Goal: Task Accomplishment & Management: Manage account settings

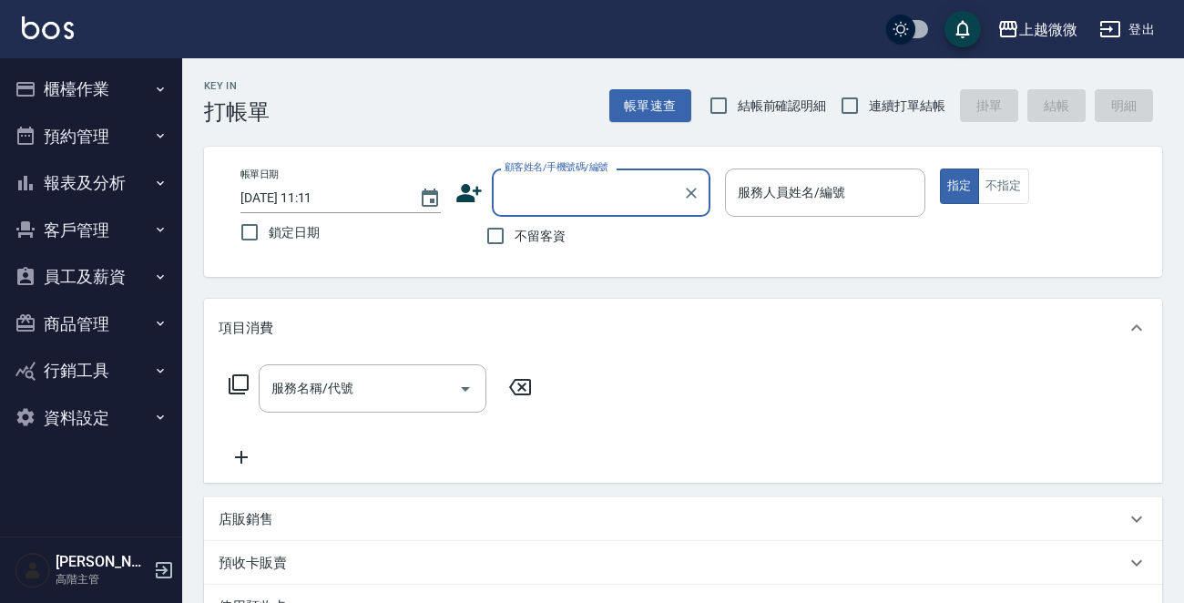
click at [73, 87] on button "櫃檯作業" at bounding box center [91, 89] width 168 height 47
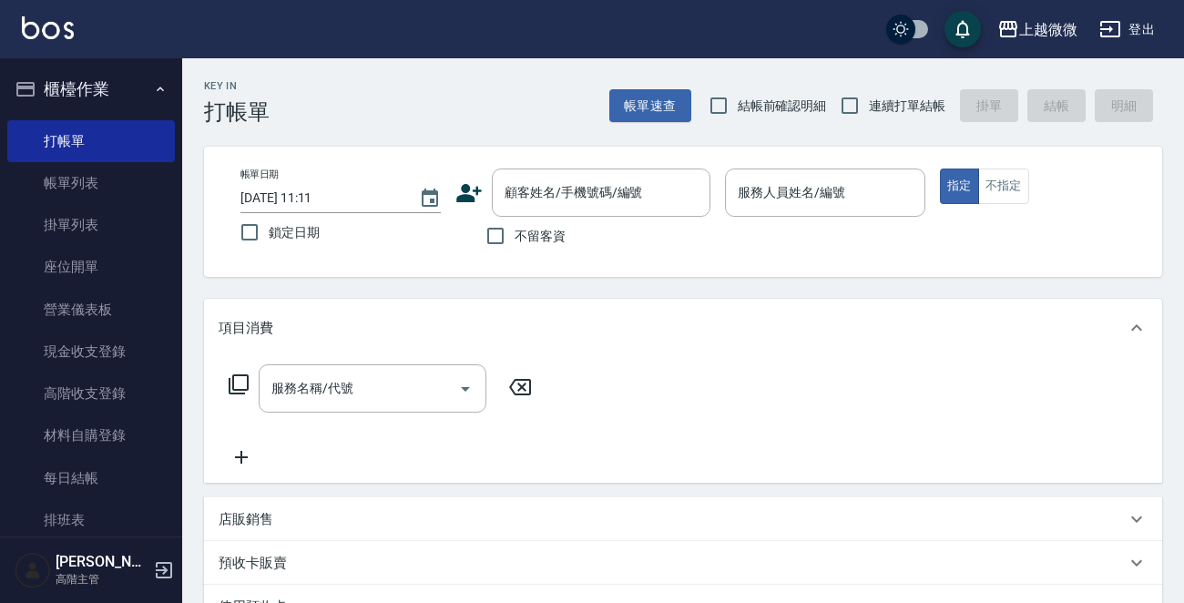
click at [73, 87] on button "櫃檯作業" at bounding box center [91, 89] width 168 height 47
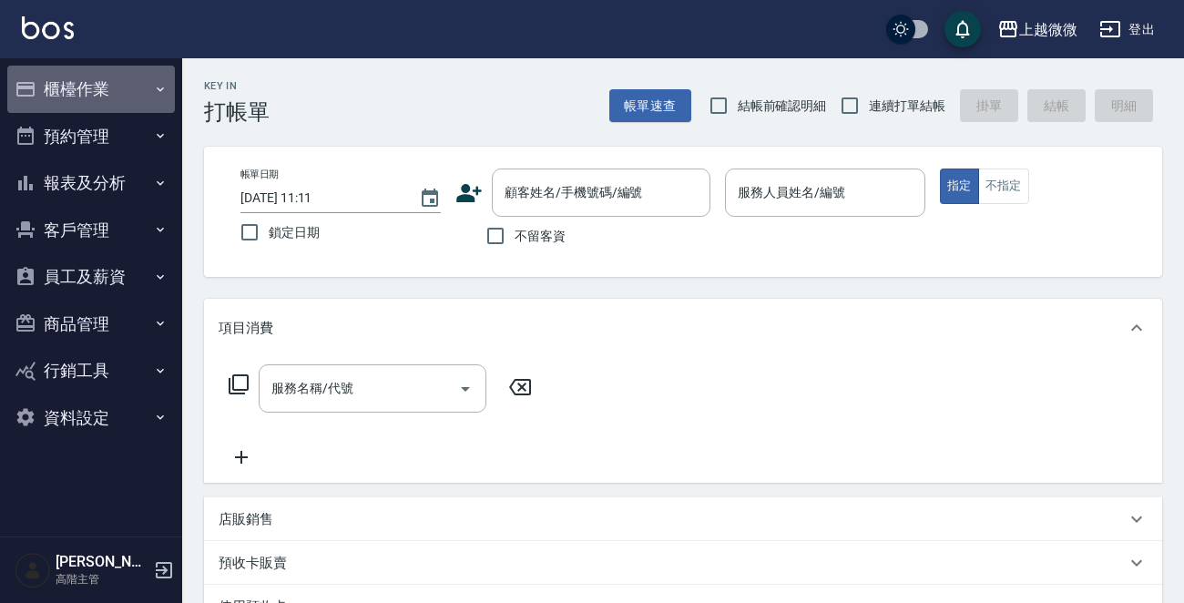
click at [73, 87] on button "櫃檯作業" at bounding box center [91, 89] width 168 height 47
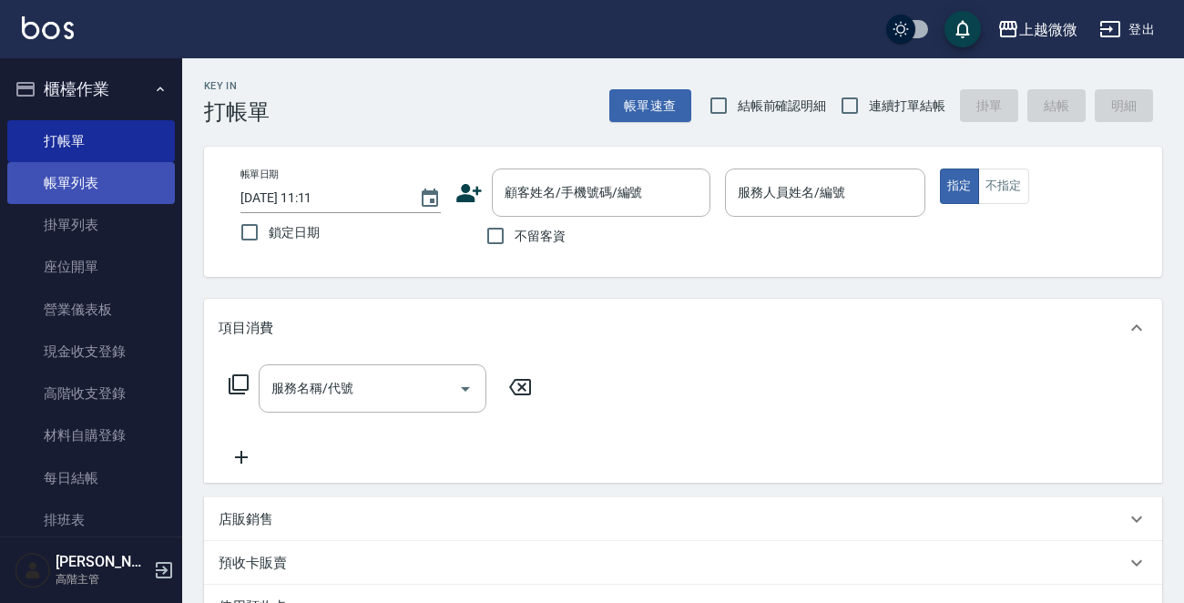
click at [108, 182] on link "帳單列表" at bounding box center [91, 183] width 168 height 42
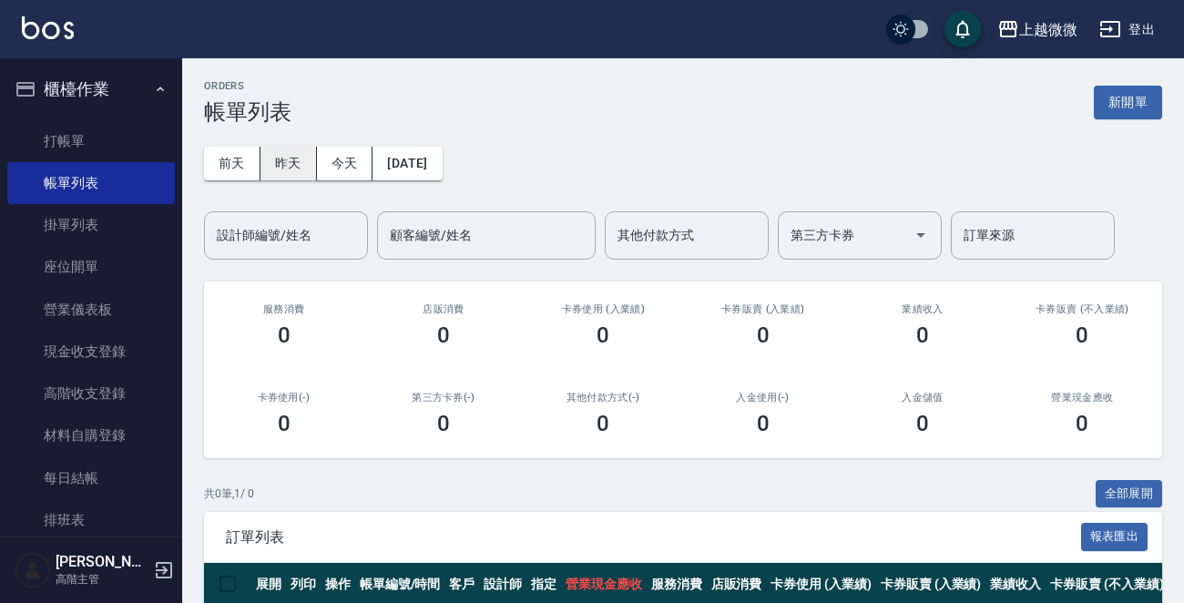
click at [282, 170] on button "昨天" at bounding box center [288, 164] width 56 height 34
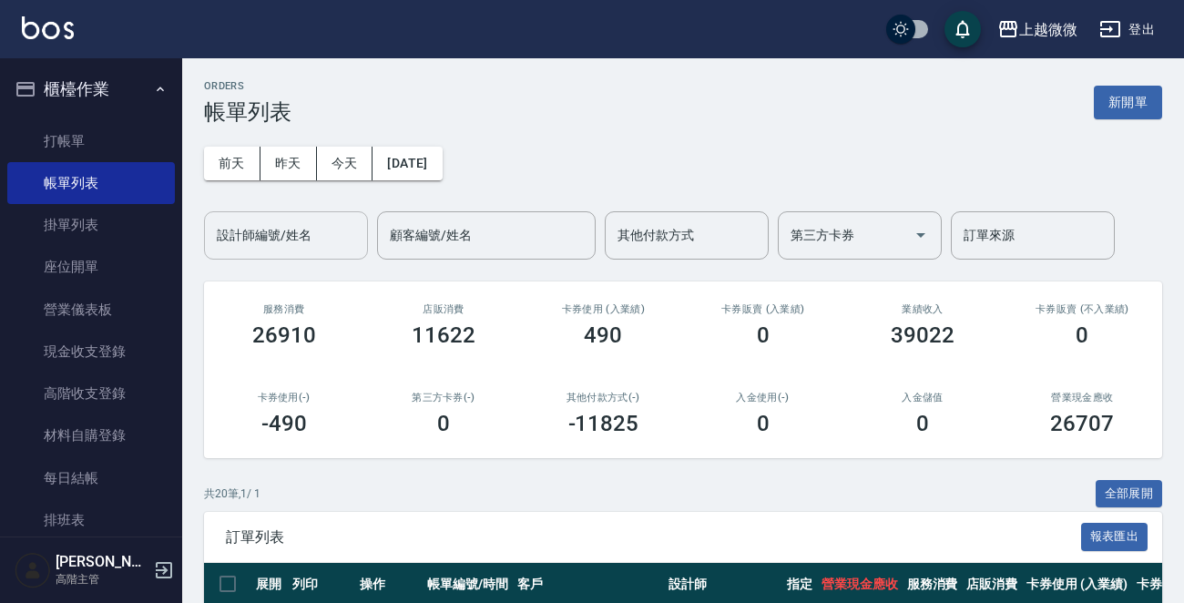
click at [301, 229] on div "設計師編號/姓名 設計師編號/姓名" at bounding box center [286, 235] width 164 height 48
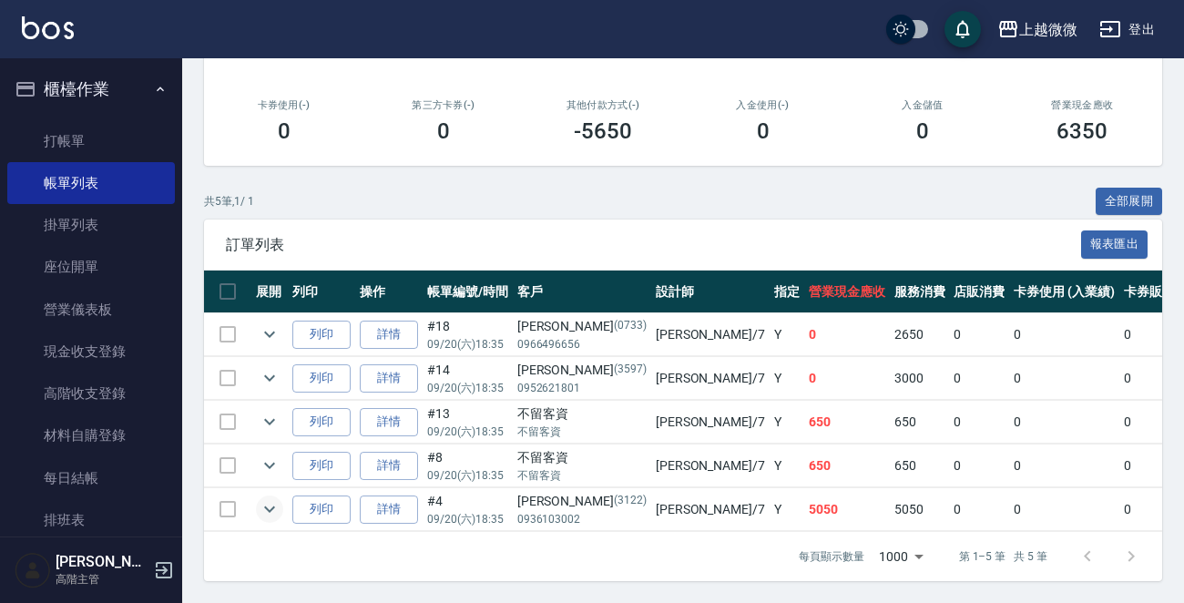
type input "[PERSON_NAME]-7"
click at [272, 506] on icon "expand row" at bounding box center [269, 509] width 11 height 6
click at [270, 498] on icon "expand row" at bounding box center [270, 509] width 22 height 22
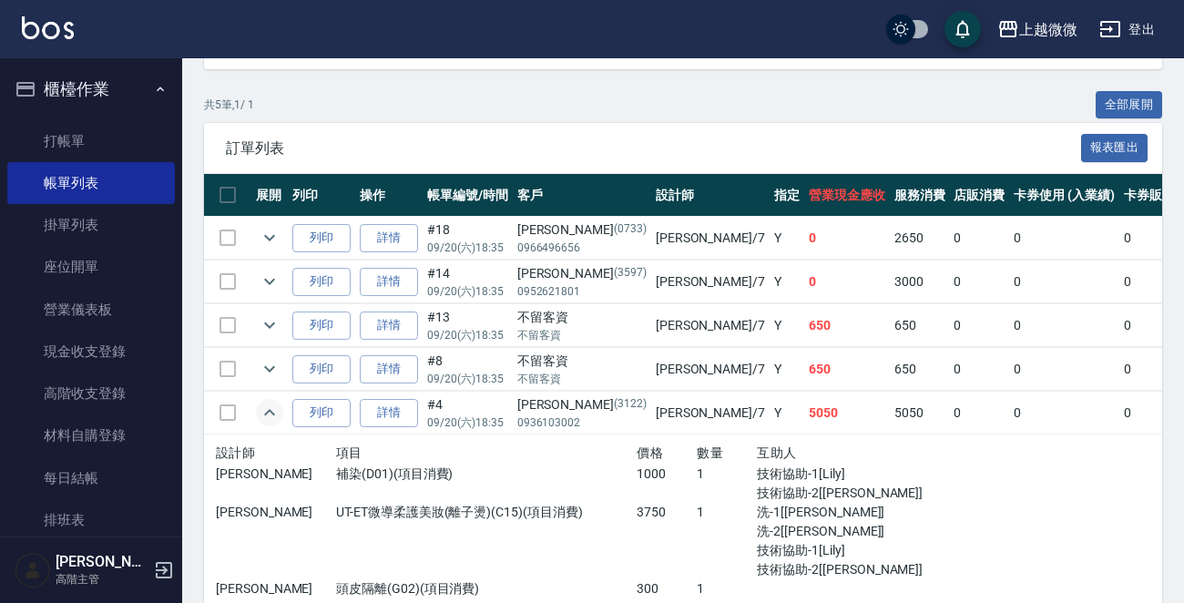
scroll to position [475, 0]
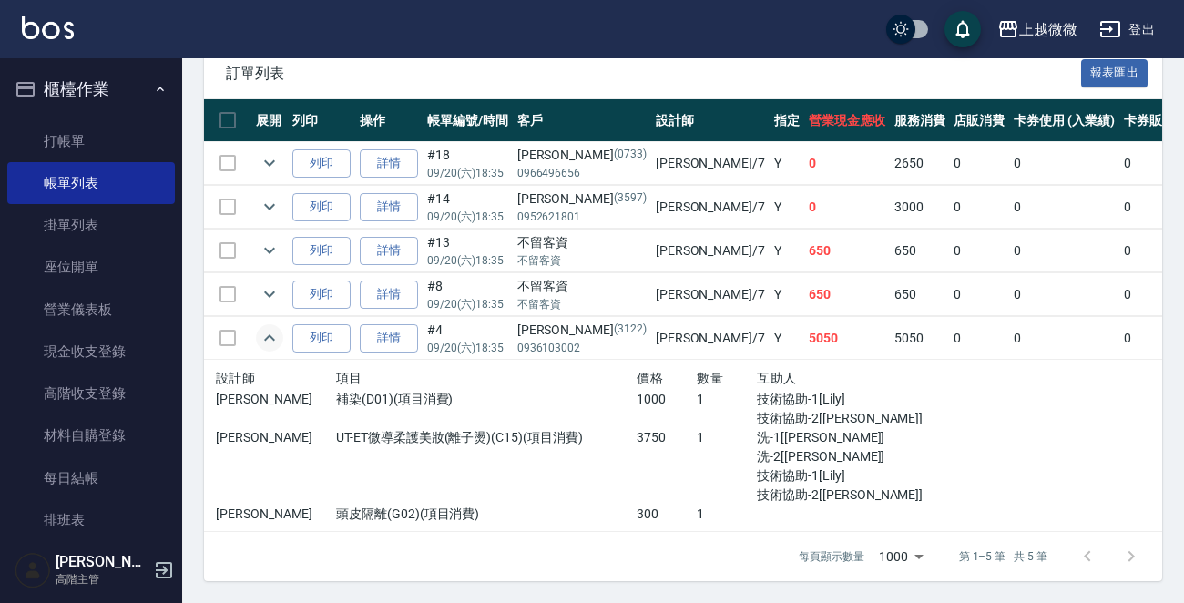
click at [271, 327] on icon "expand row" at bounding box center [270, 338] width 22 height 22
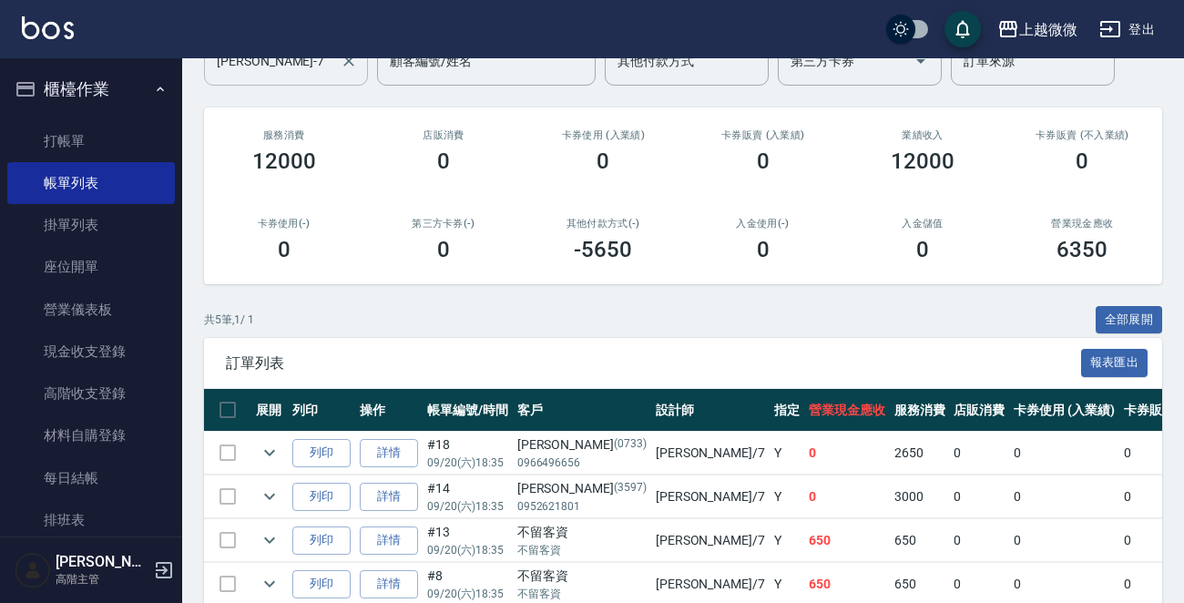
scroll to position [32, 0]
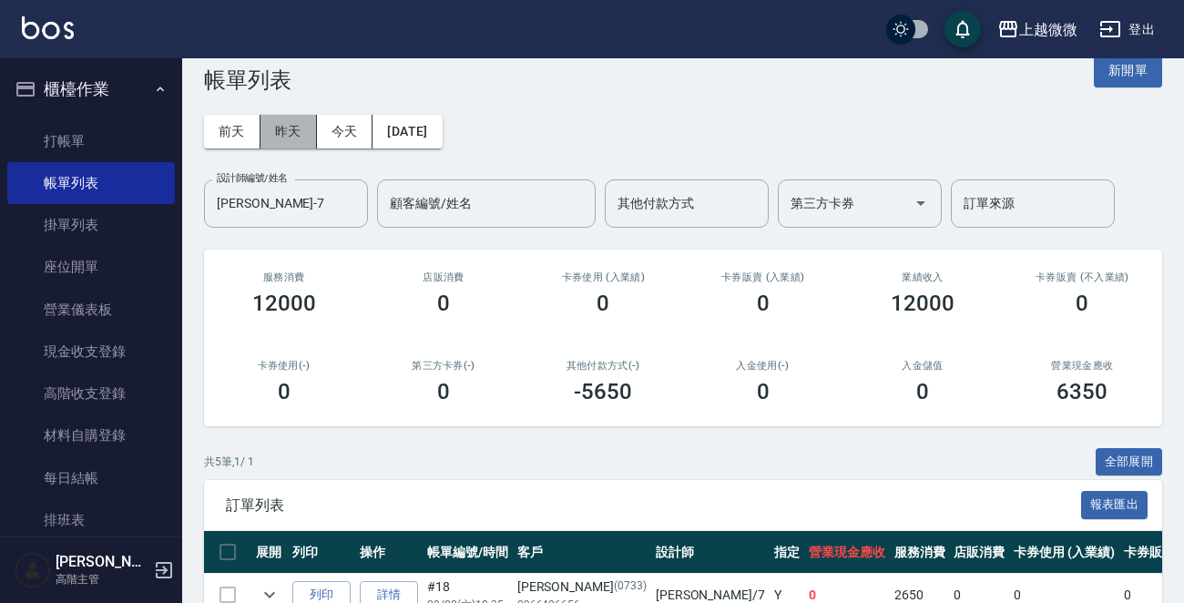
click at [287, 135] on button "昨天" at bounding box center [288, 132] width 56 height 34
click at [348, 199] on icon "Clear" at bounding box center [349, 203] width 18 height 18
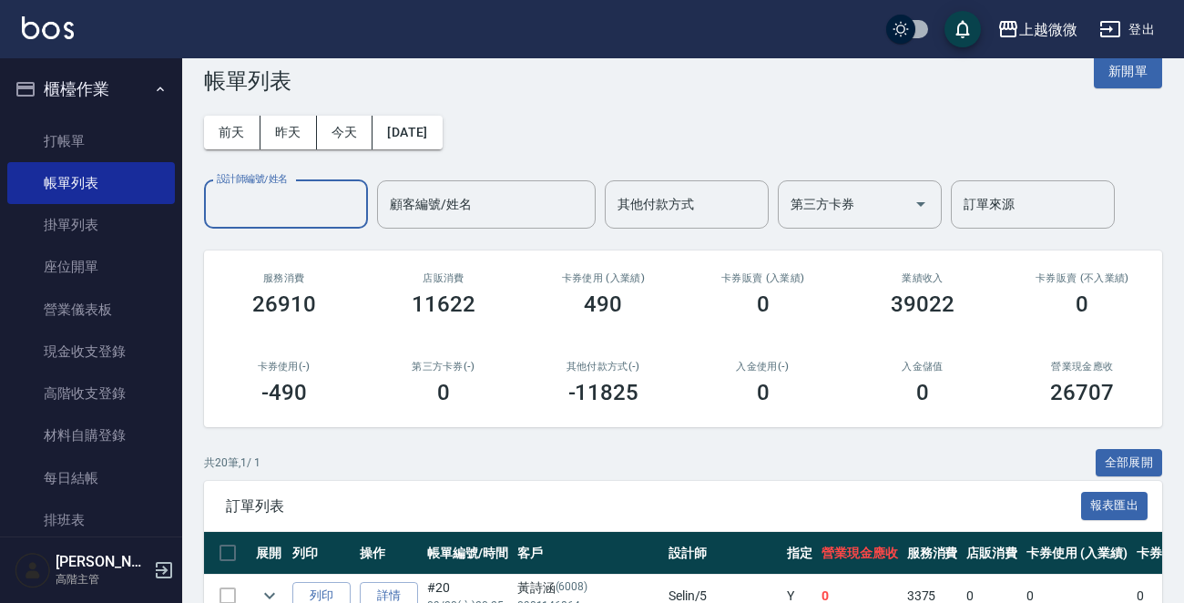
scroll to position [0, 0]
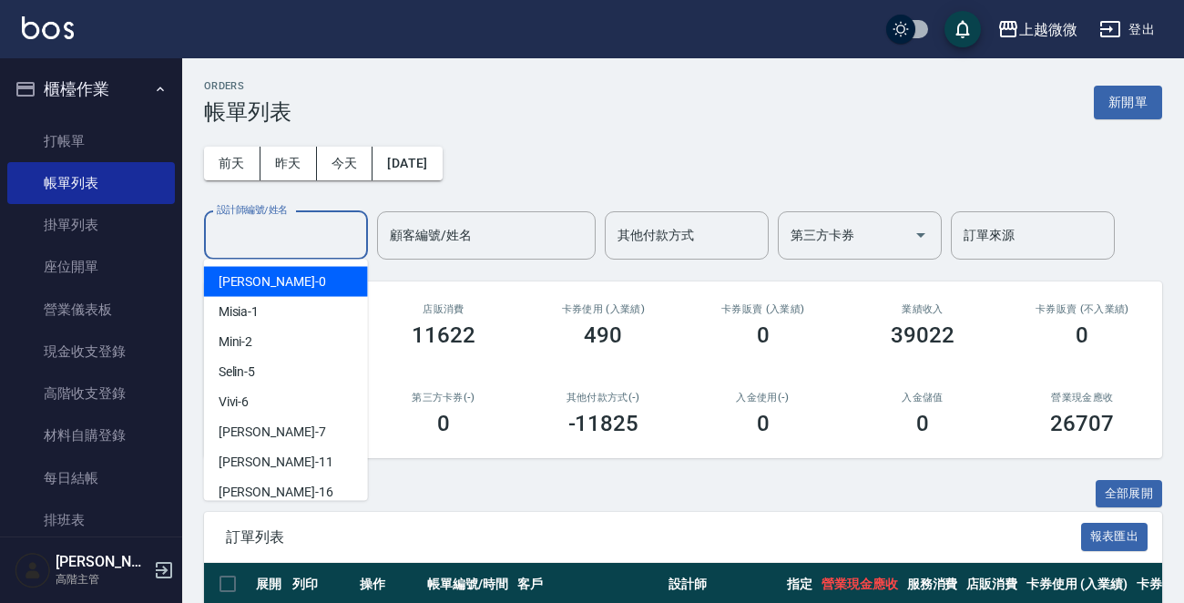
click at [301, 243] on input "設計師編號/姓名" at bounding box center [286, 235] width 148 height 32
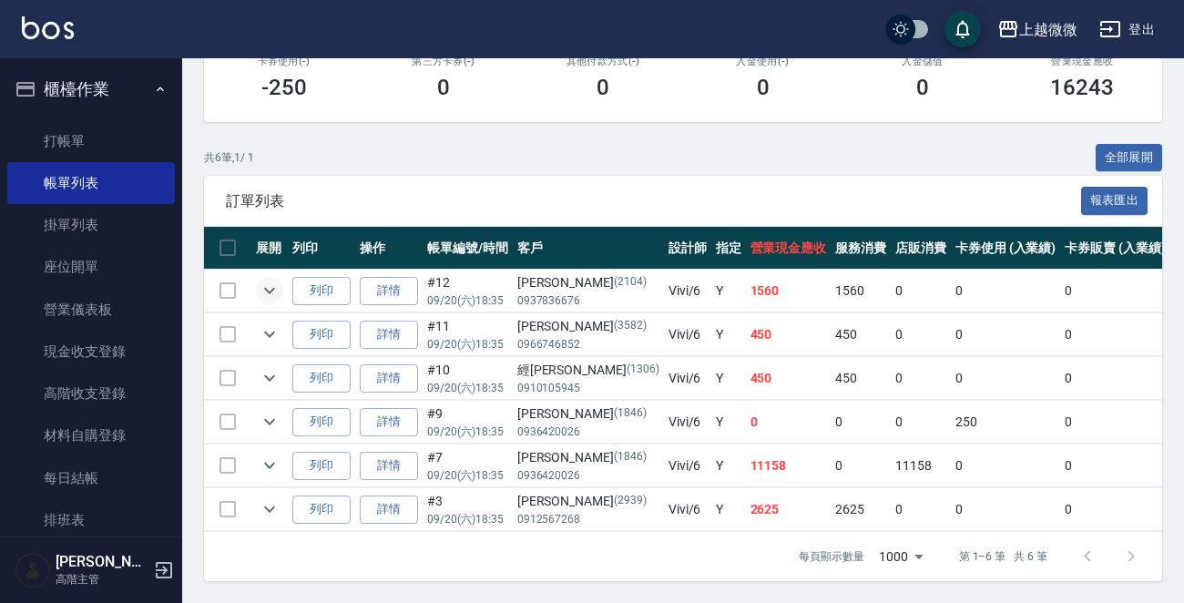
type input "Vivi-6"
click at [275, 280] on icon "expand row" at bounding box center [270, 291] width 22 height 22
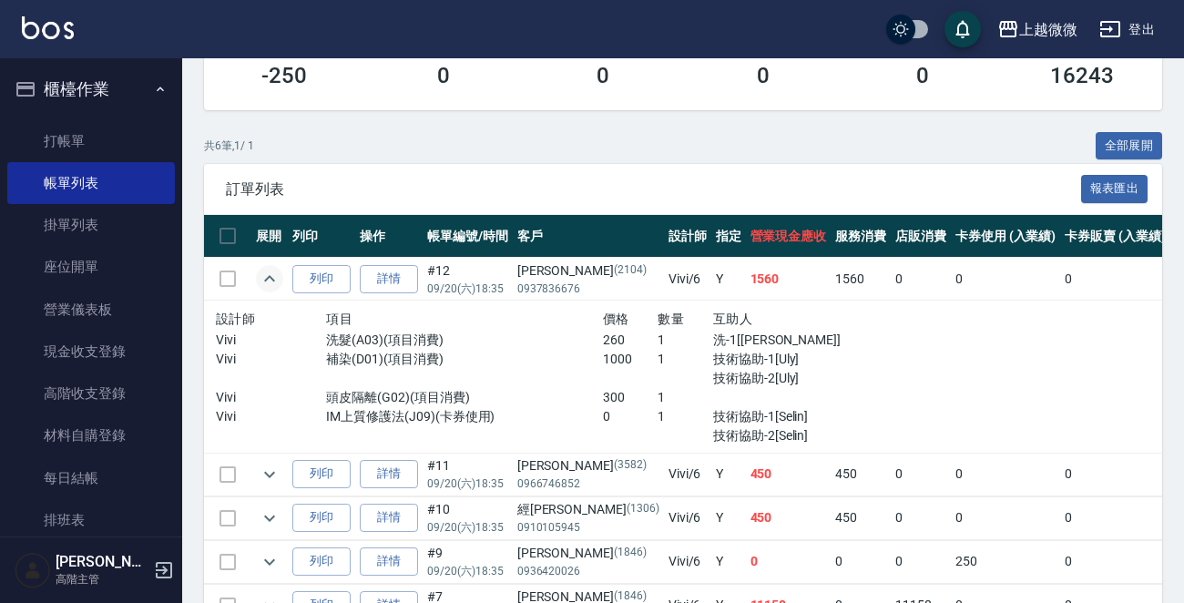
click at [271, 274] on icon "expand row" at bounding box center [270, 279] width 22 height 22
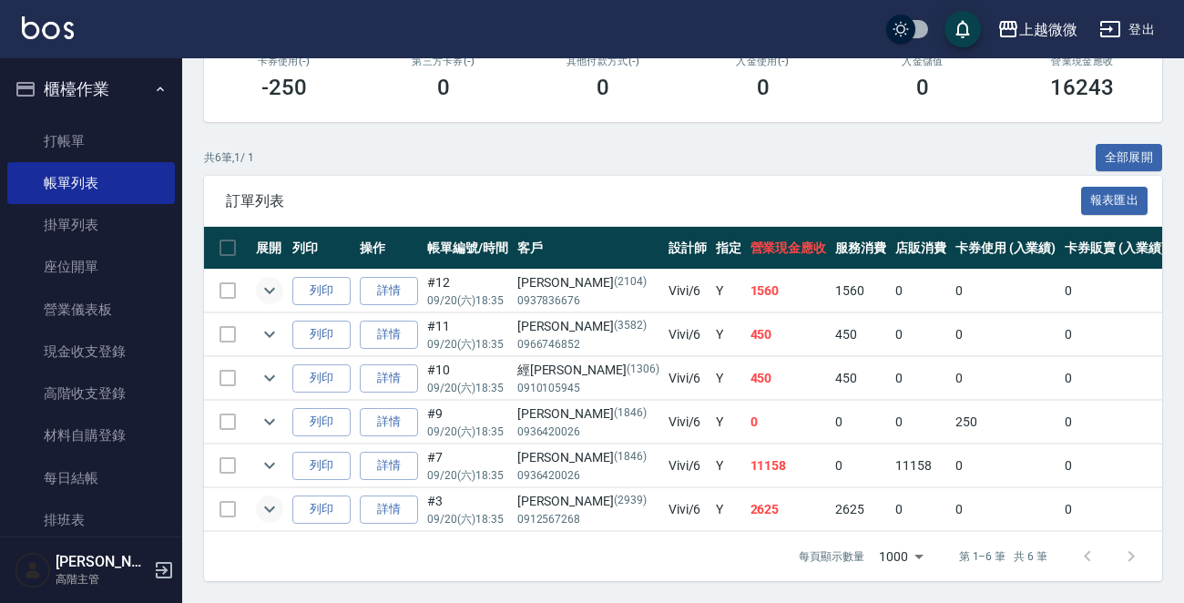
click at [266, 498] on icon "expand row" at bounding box center [270, 509] width 22 height 22
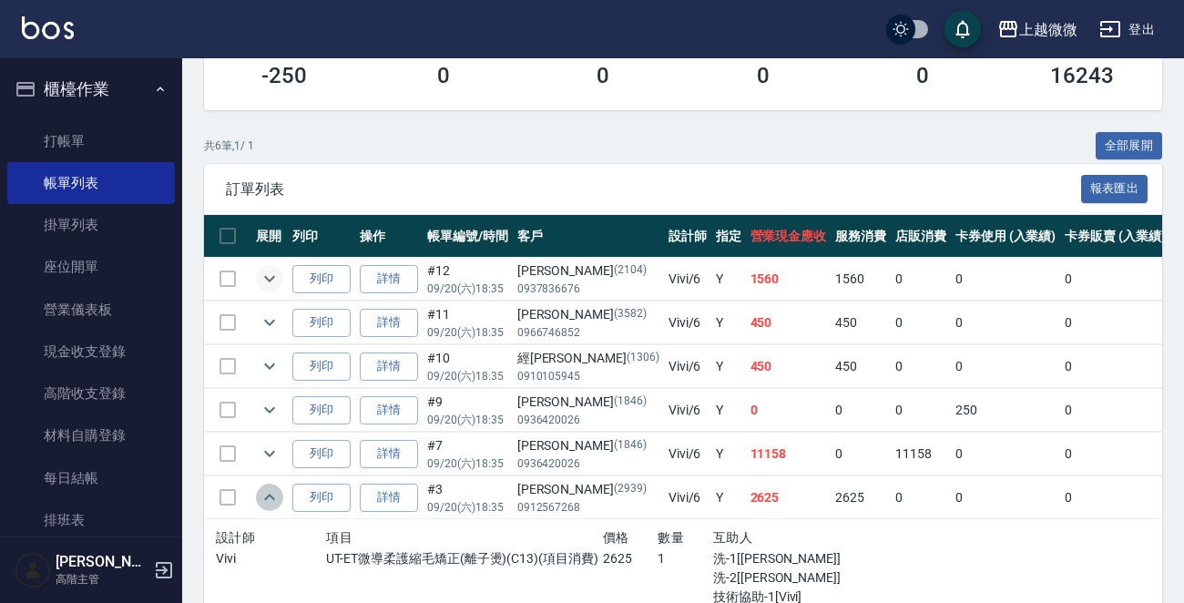
click at [266, 497] on icon "expand row" at bounding box center [270, 497] width 22 height 22
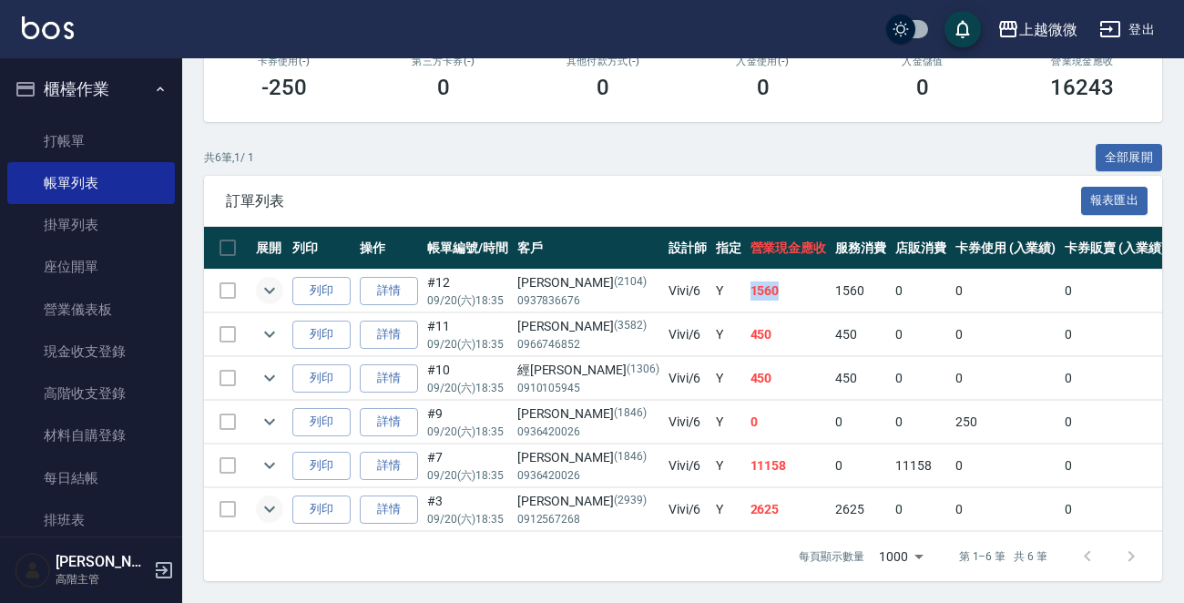
drag, startPoint x: 711, startPoint y: 271, endPoint x: 672, endPoint y: 277, distance: 39.5
click at [746, 277] on td "1560" at bounding box center [789, 291] width 86 height 43
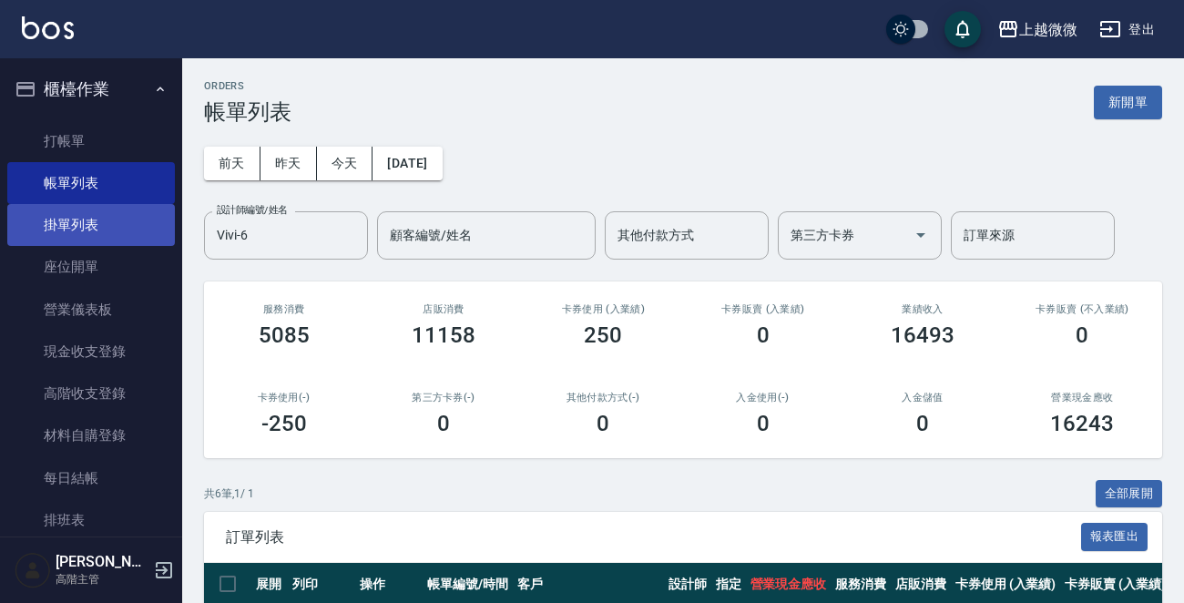
drag, startPoint x: 305, startPoint y: 242, endPoint x: 145, endPoint y: 229, distance: 160.9
click at [145, 229] on div "上越微微 登出 櫃檯作業 打帳單 帳單列表 掛單列表 座位開單 營業儀表板 現金收支登錄 高階收支登錄 材料自購登錄 每日結帳 排班表 現場電腦打卡 掃碼打卡…" at bounding box center [592, 469] width 1184 height 939
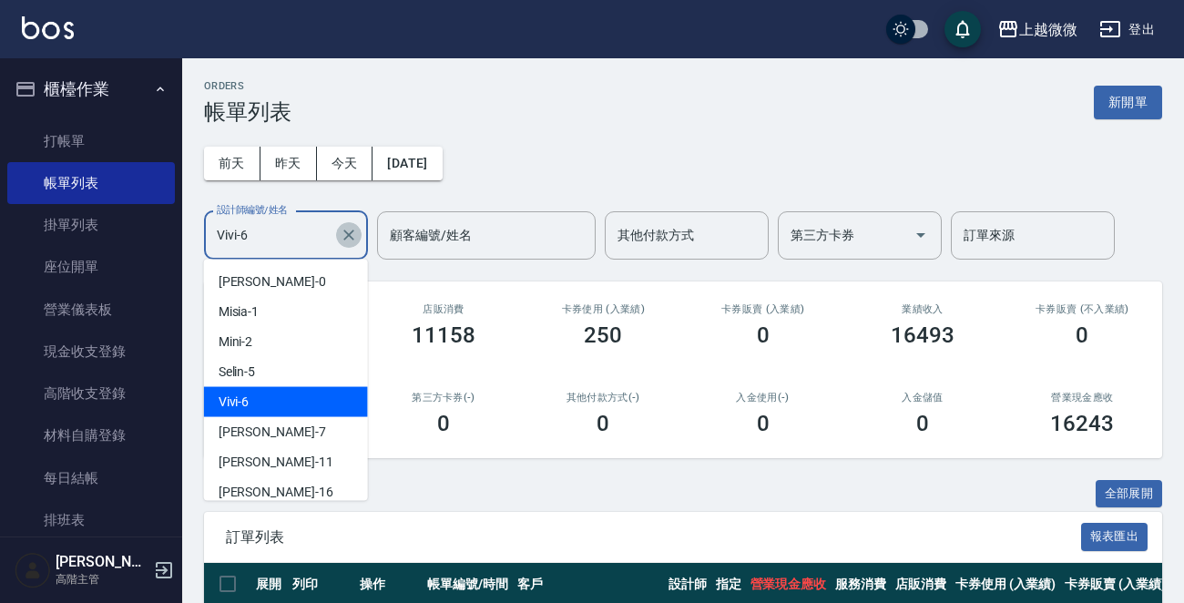
click at [350, 242] on icon "Clear" at bounding box center [349, 235] width 18 height 18
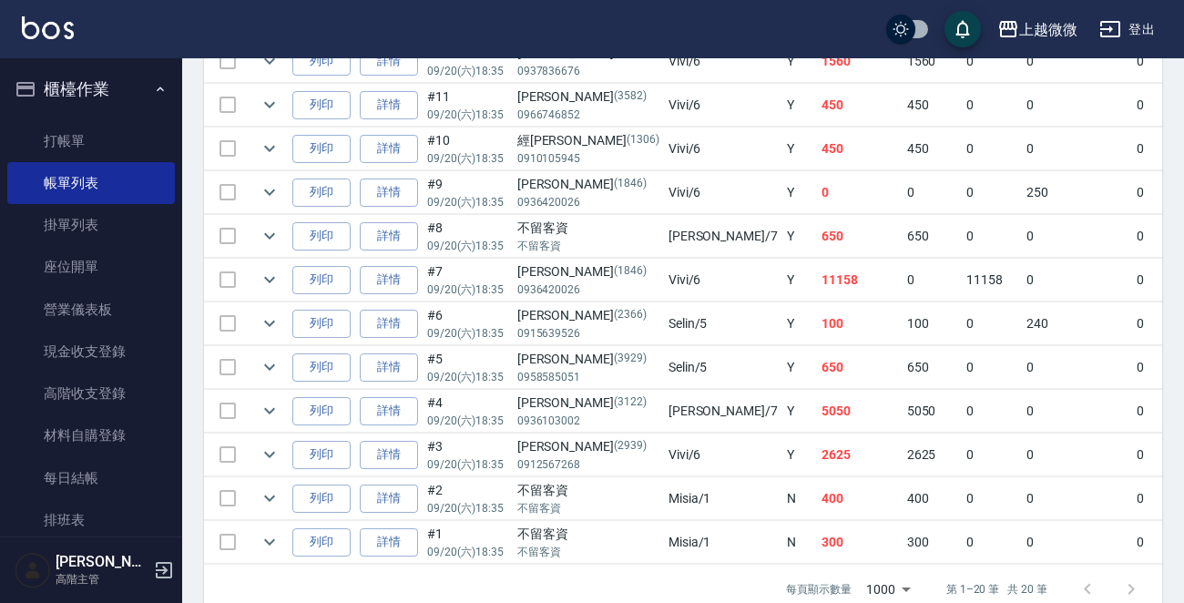
scroll to position [957, 0]
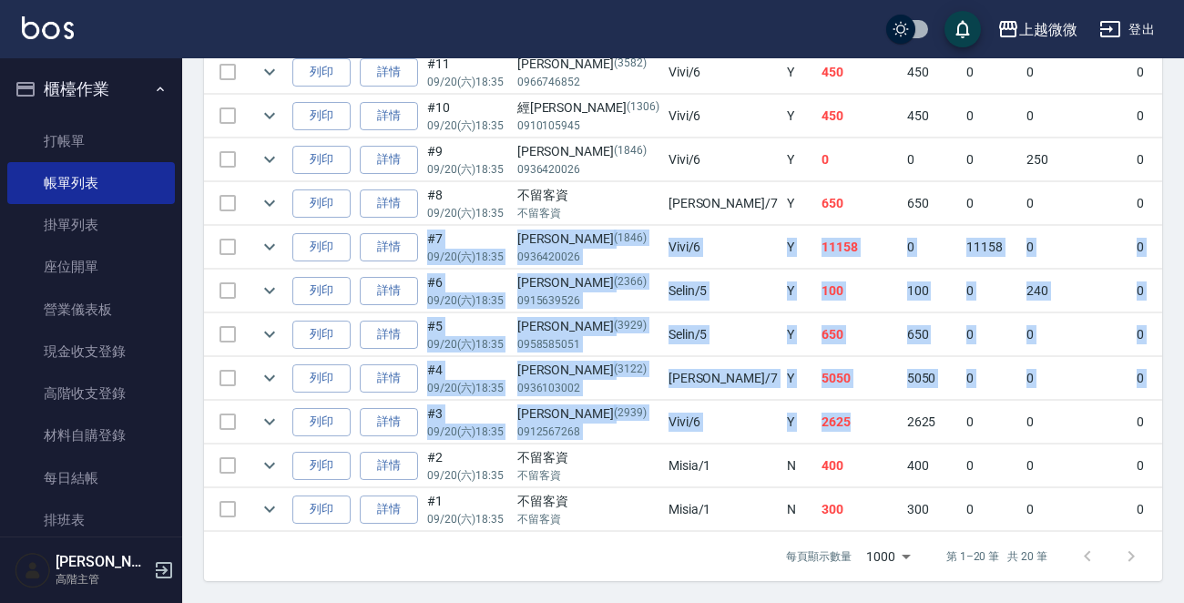
drag, startPoint x: 723, startPoint y: 404, endPoint x: 419, endPoint y: 230, distance: 350.4
click at [419, 230] on tbody "列印 詳情 #20 09/20 (六) 20:25 [PERSON_NAME][PHONE_NUMBER] Selin /5 Y 0 3375 0 0 0 3…" at bounding box center [1042, 95] width 1676 height 874
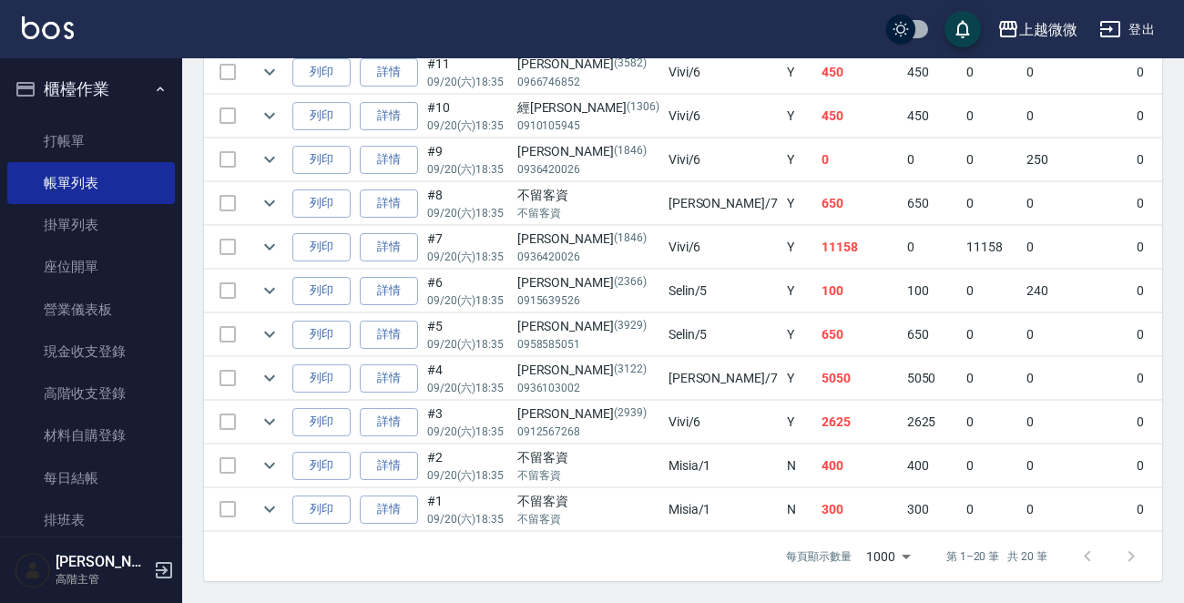
click at [903, 401] on td "2625" at bounding box center [933, 422] width 60 height 43
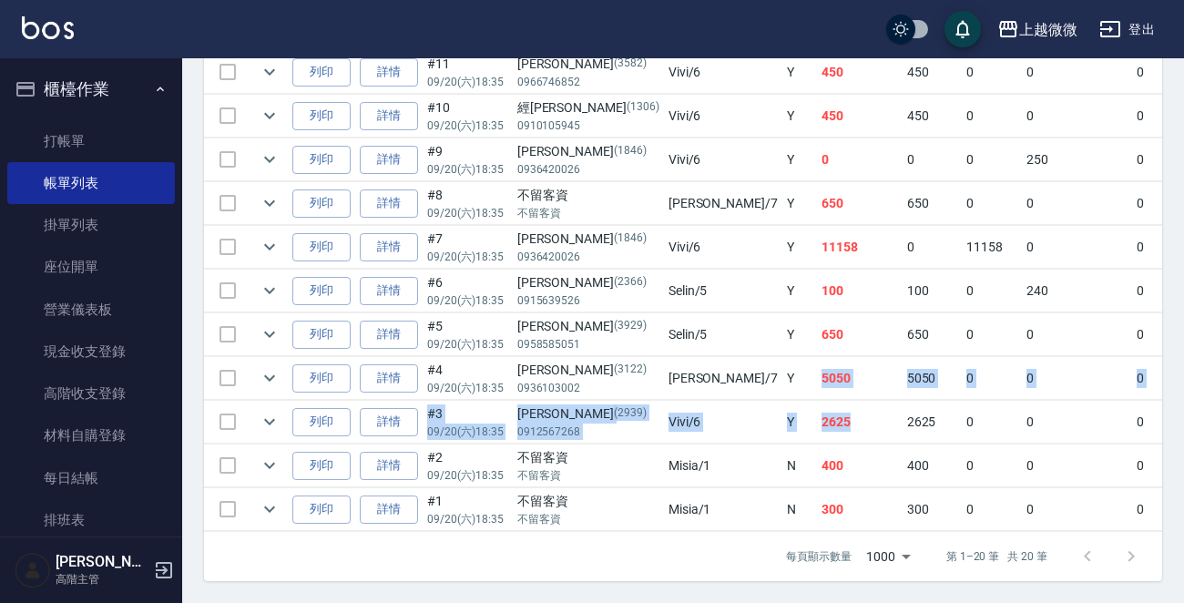
drag, startPoint x: 716, startPoint y: 408, endPoint x: 671, endPoint y: 352, distance: 72.0
click at [671, 352] on tbody "列印 詳情 #20 09/20 (六) 20:25 [PERSON_NAME][PHONE_NUMBER] Selin /5 Y 0 3375 0 0 0 3…" at bounding box center [1042, 95] width 1676 height 874
click at [817, 359] on td "5050" at bounding box center [860, 378] width 86 height 43
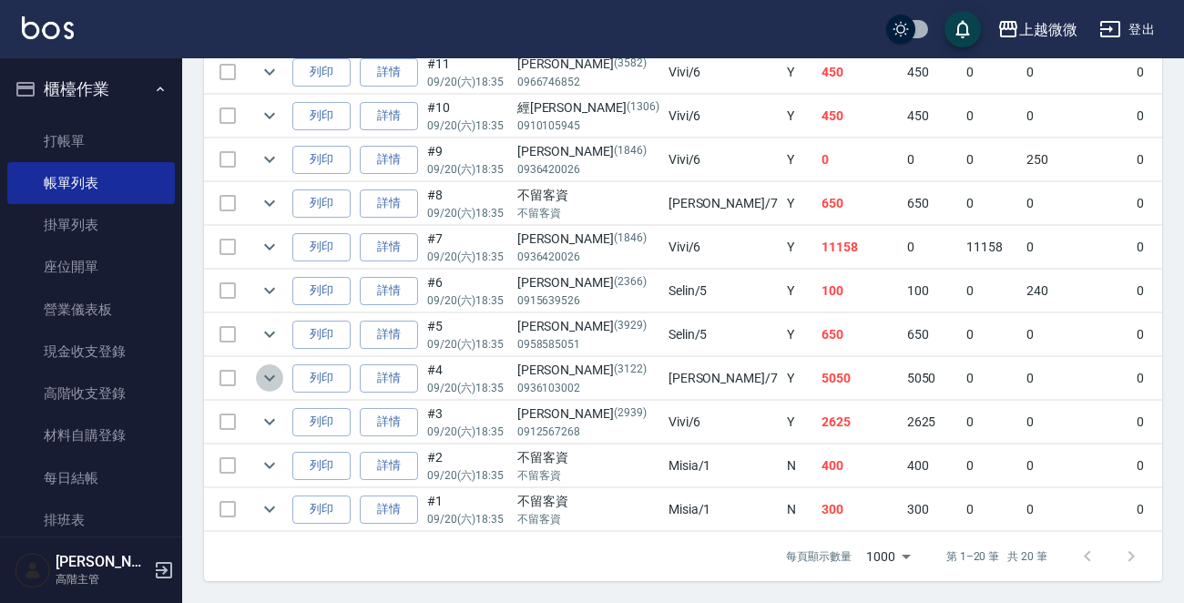
click at [272, 367] on icon "expand row" at bounding box center [270, 378] width 22 height 22
